Goal: Find specific page/section

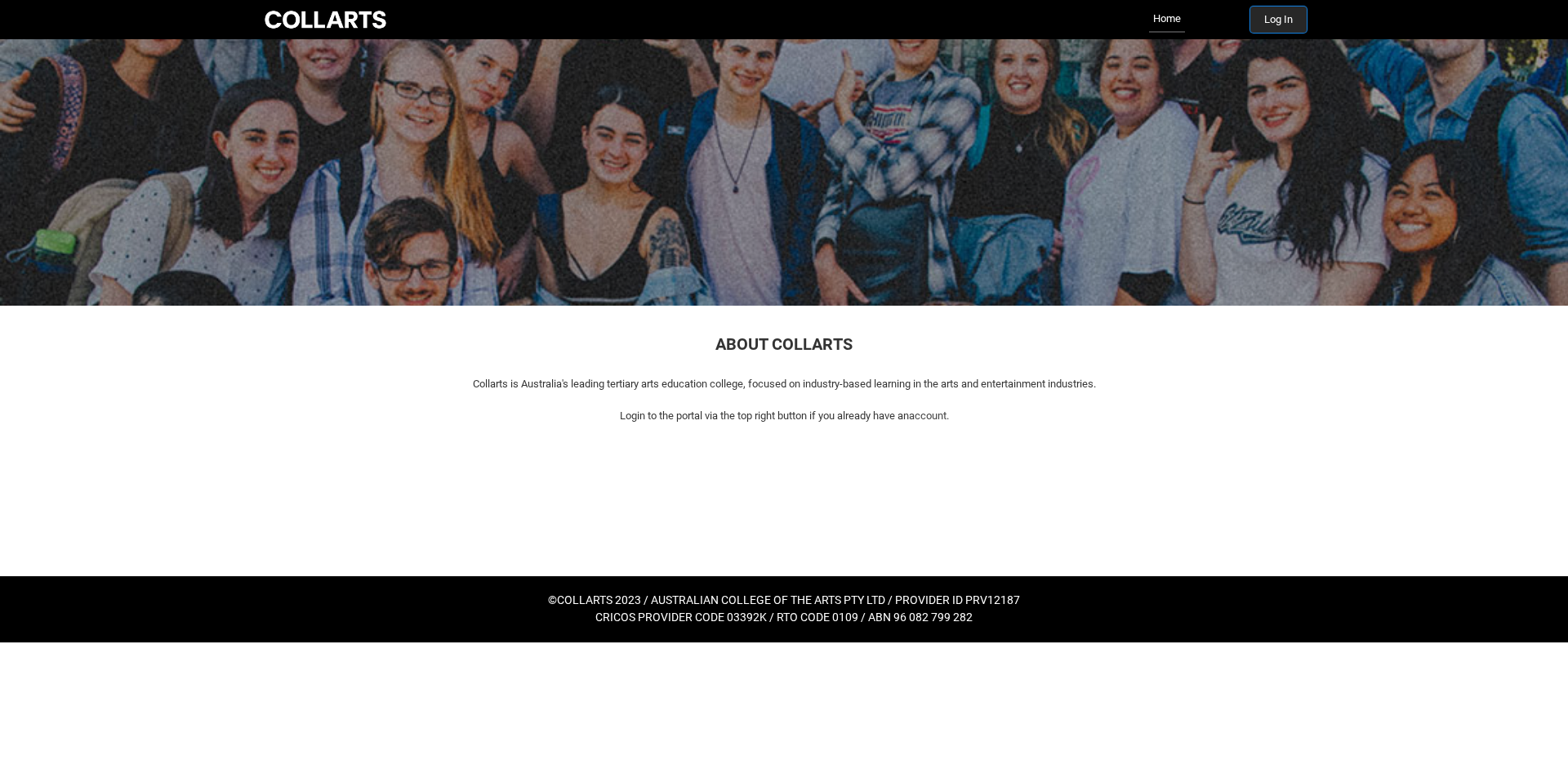
click at [1287, 24] on button "Log In" at bounding box center [1278, 19] width 56 height 26
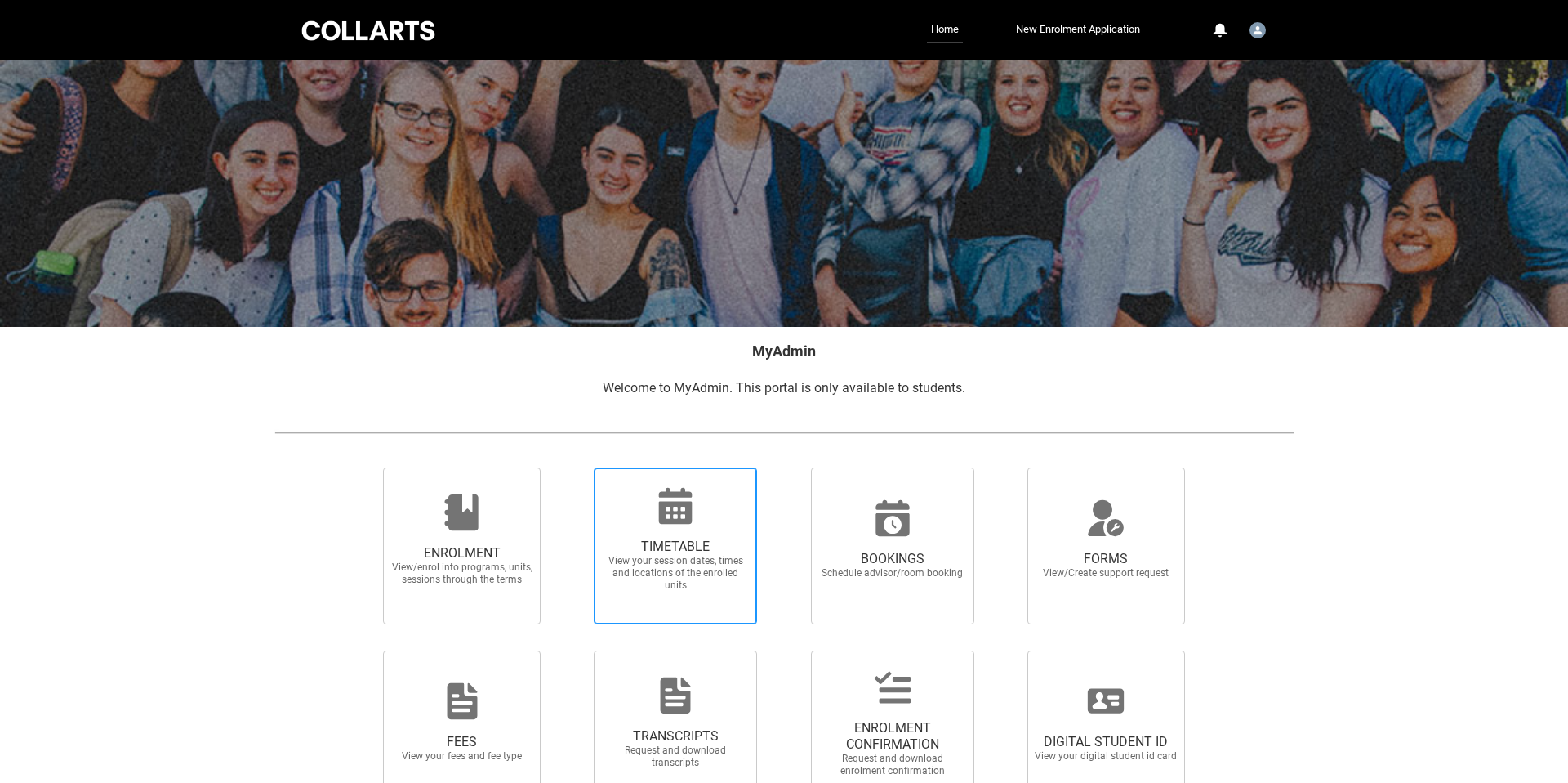
click at [660, 567] on span "View your session dates, times and locations of the enrolled units" at bounding box center [675, 573] width 143 height 37
click at [573, 467] on input "TIMETABLE View your session dates, times and locations of the enrolled units" at bounding box center [572, 466] width 1 height 1
radio input "true"
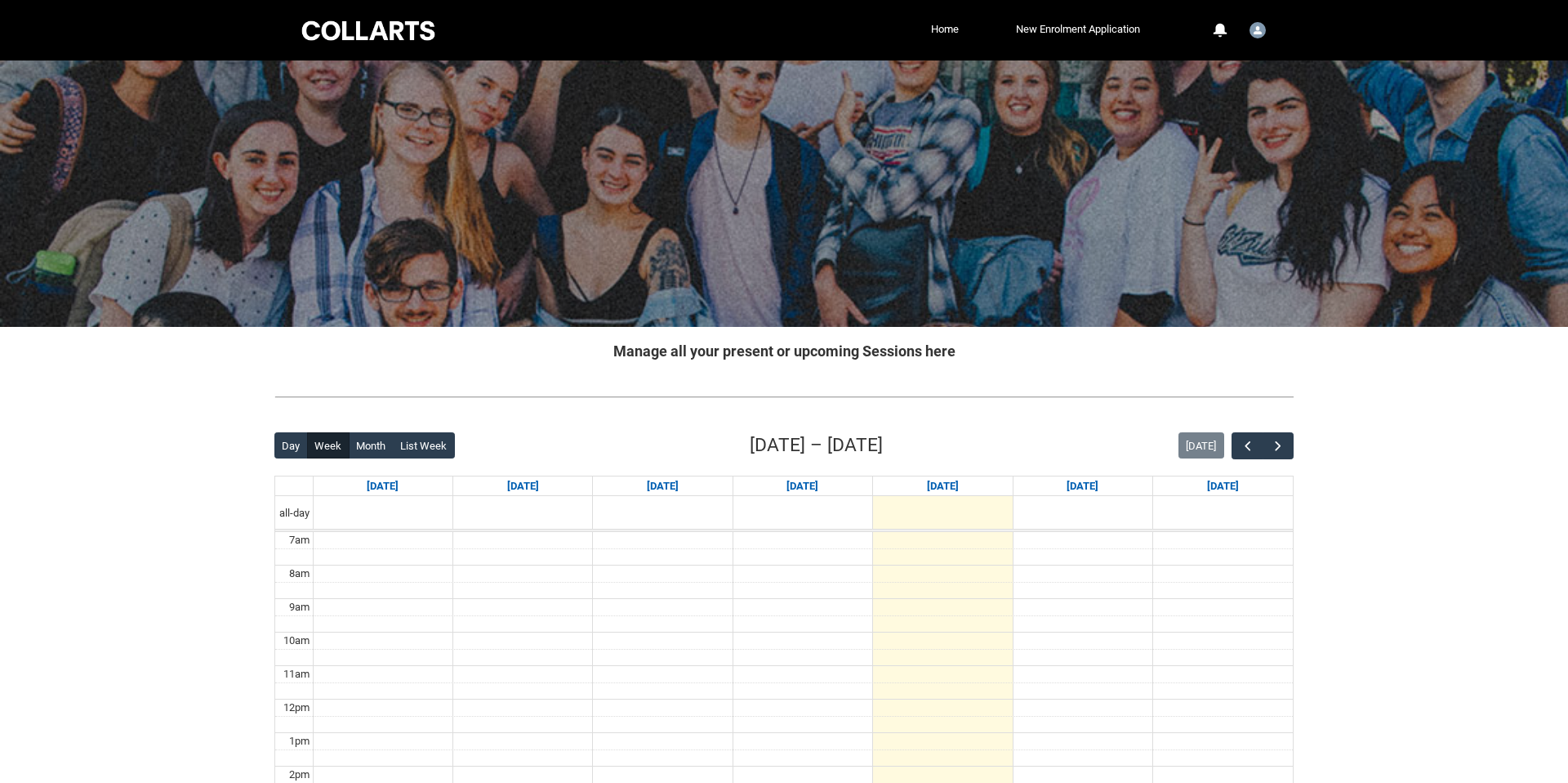
scroll to position [72, 0]
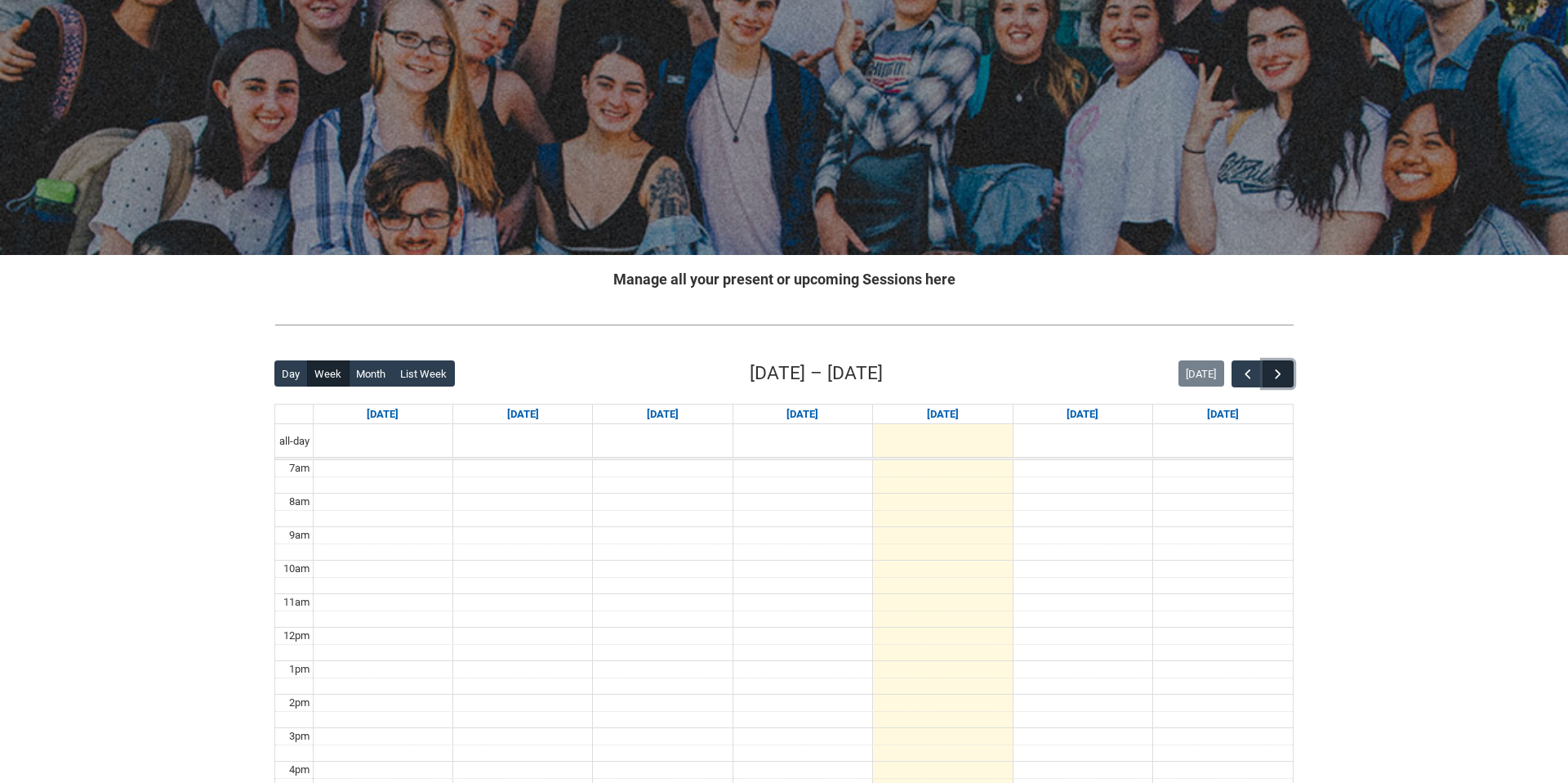
click at [1285, 373] on button "button" at bounding box center [1278, 374] width 31 height 27
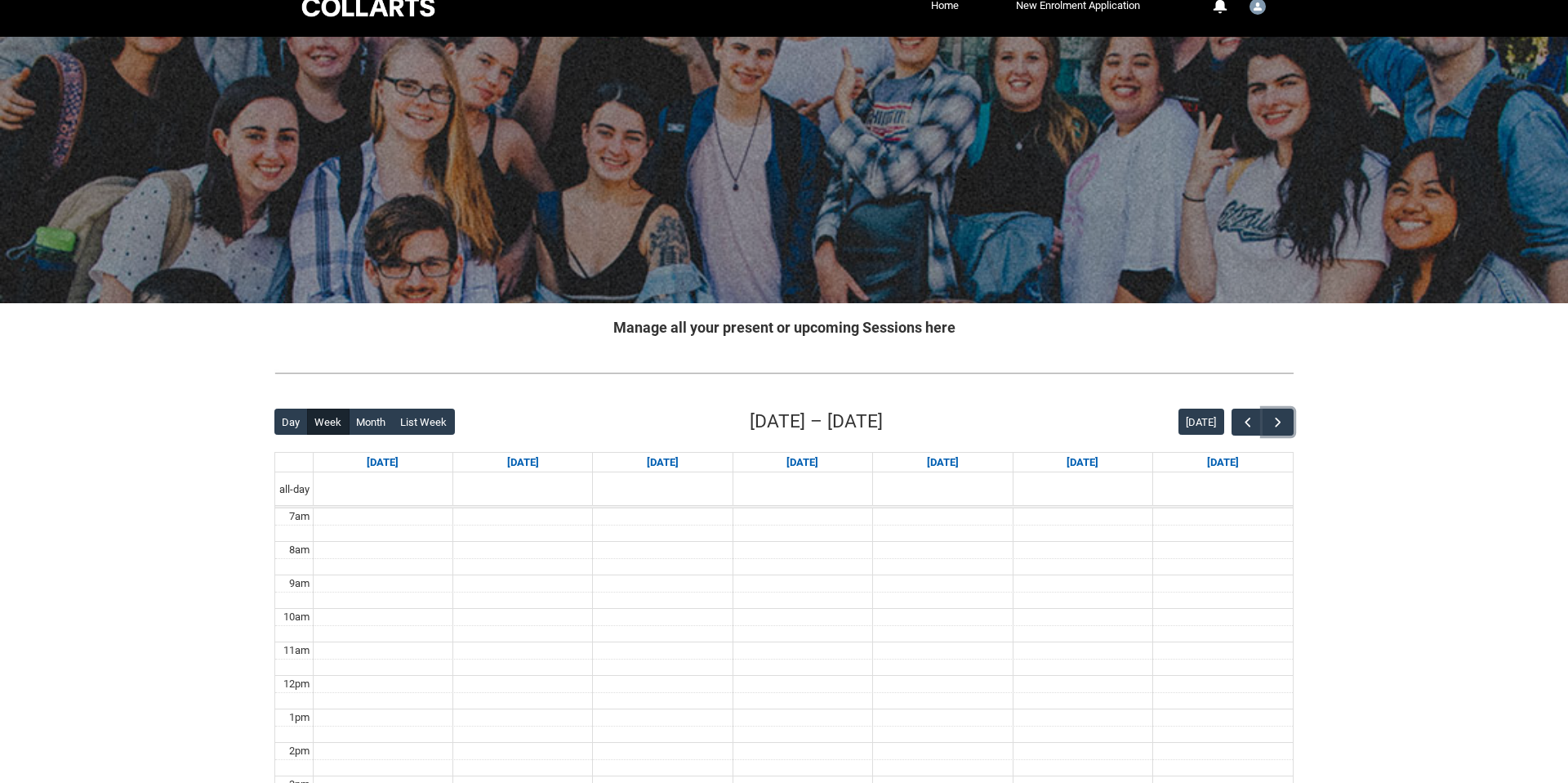
scroll to position [0, 0]
